Goal: Transaction & Acquisition: Purchase product/service

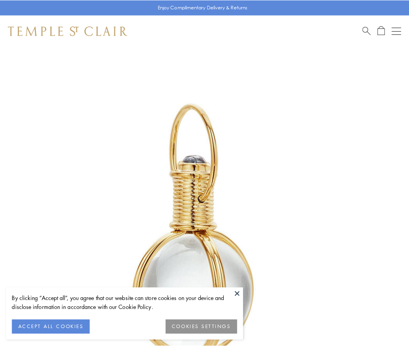
scroll to position [204, 0]
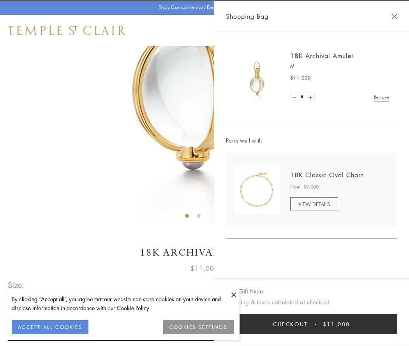
click at [312, 324] on button "Checkout $11,000" at bounding box center [312, 324] width 172 height 20
